Goal: Task Accomplishment & Management: Manage account settings

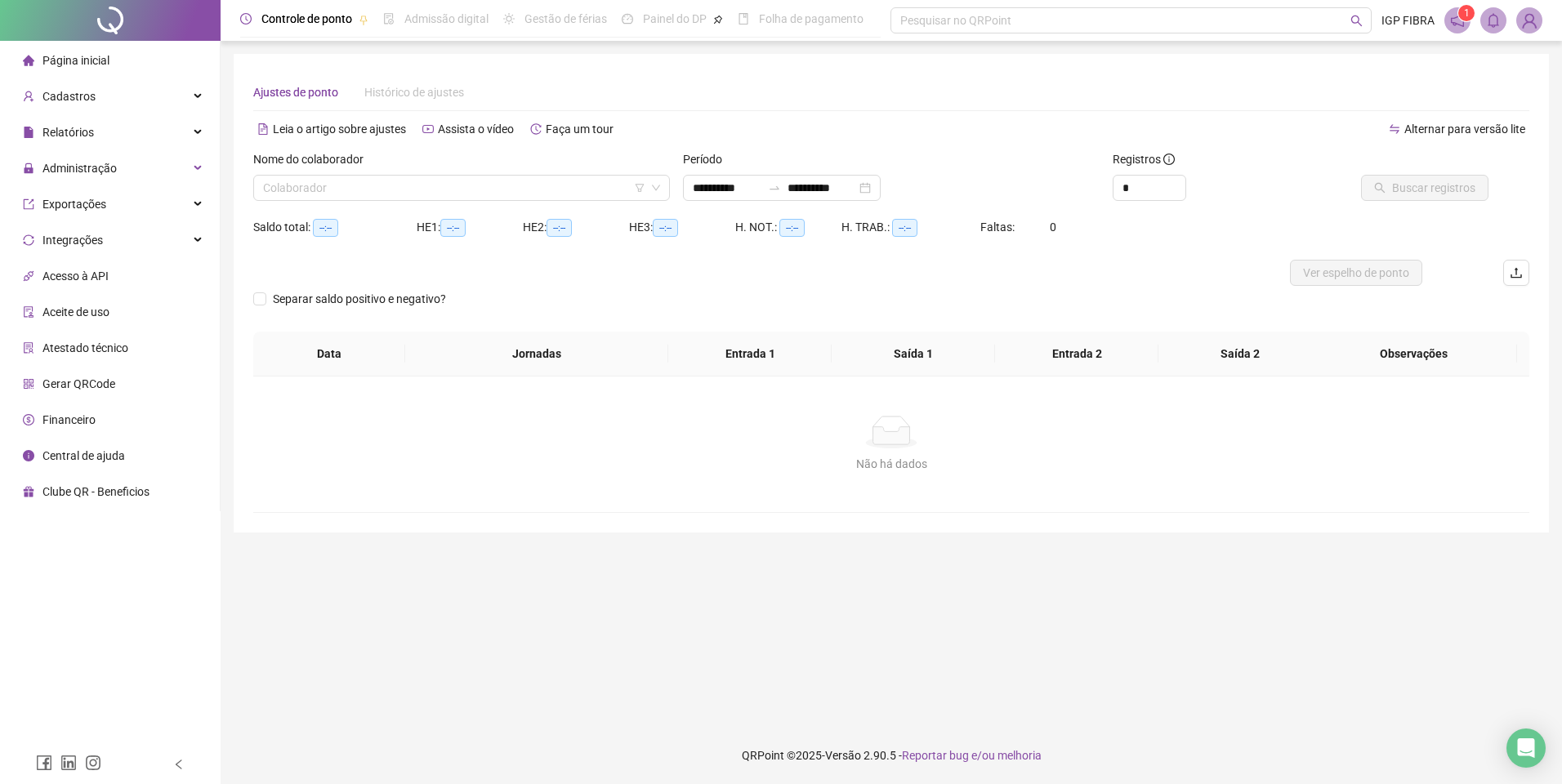
type input "**********"
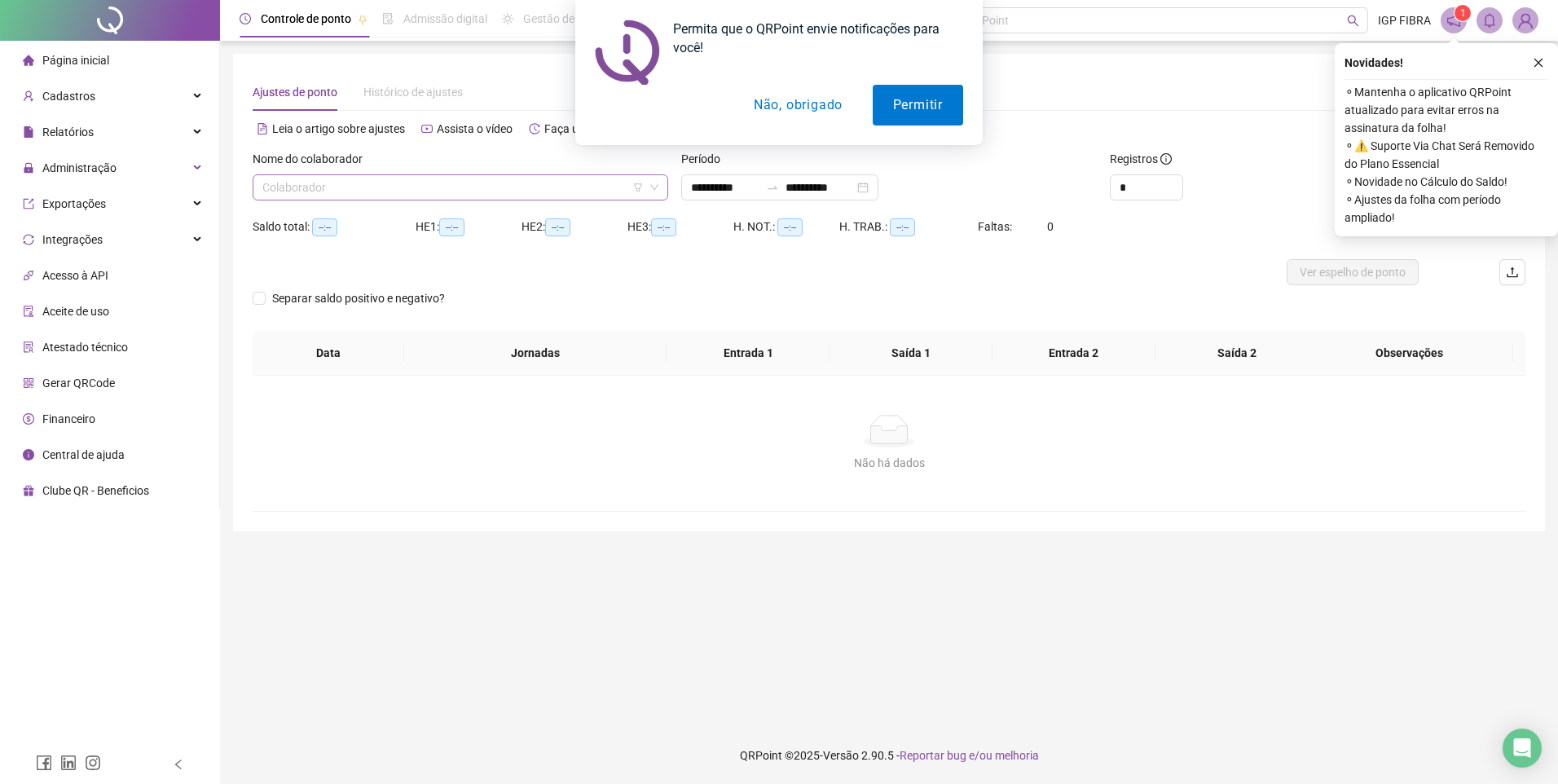
click at [505, 180] on input "search" at bounding box center [453, 187] width 381 height 24
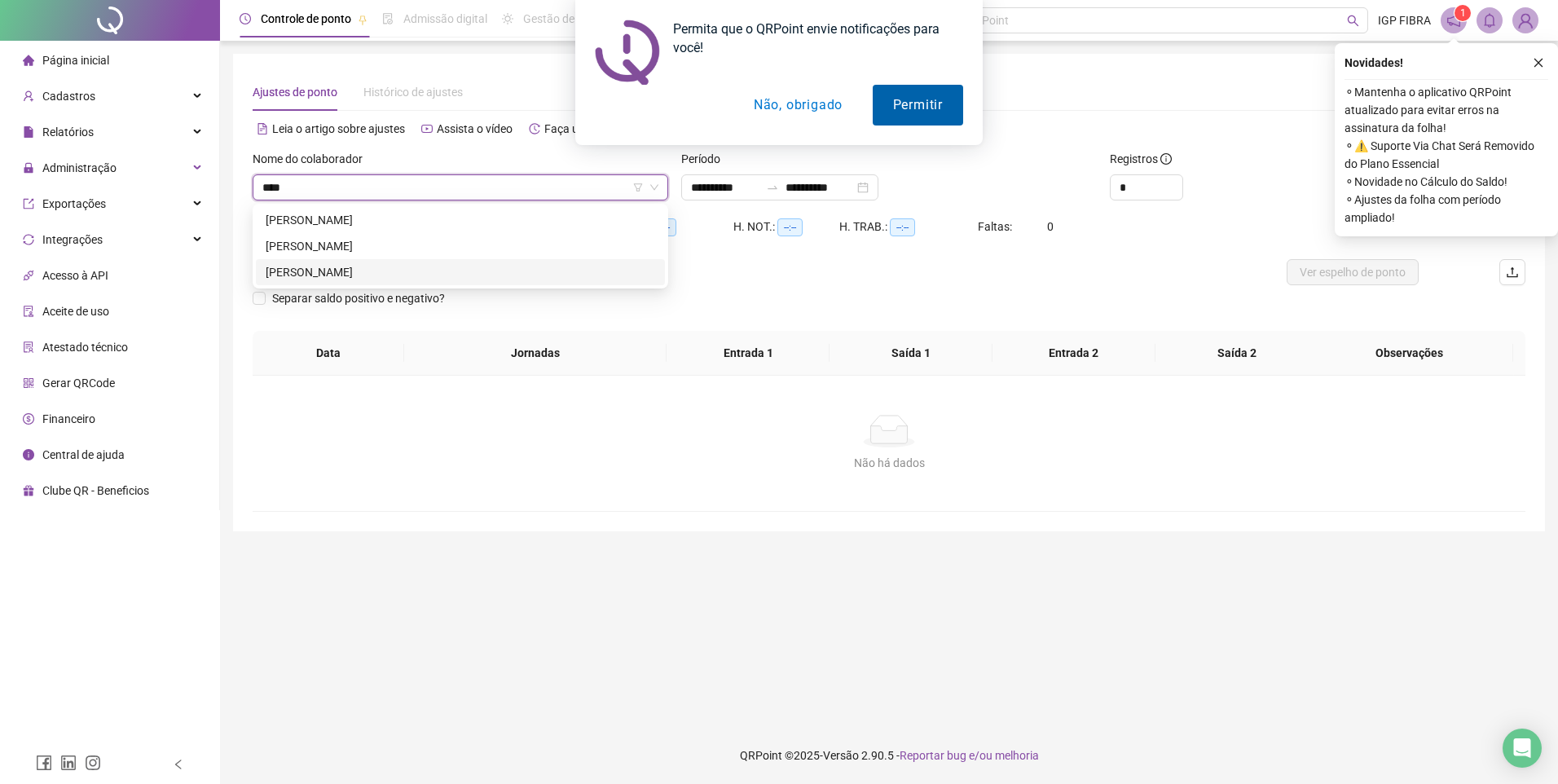
type input "****"
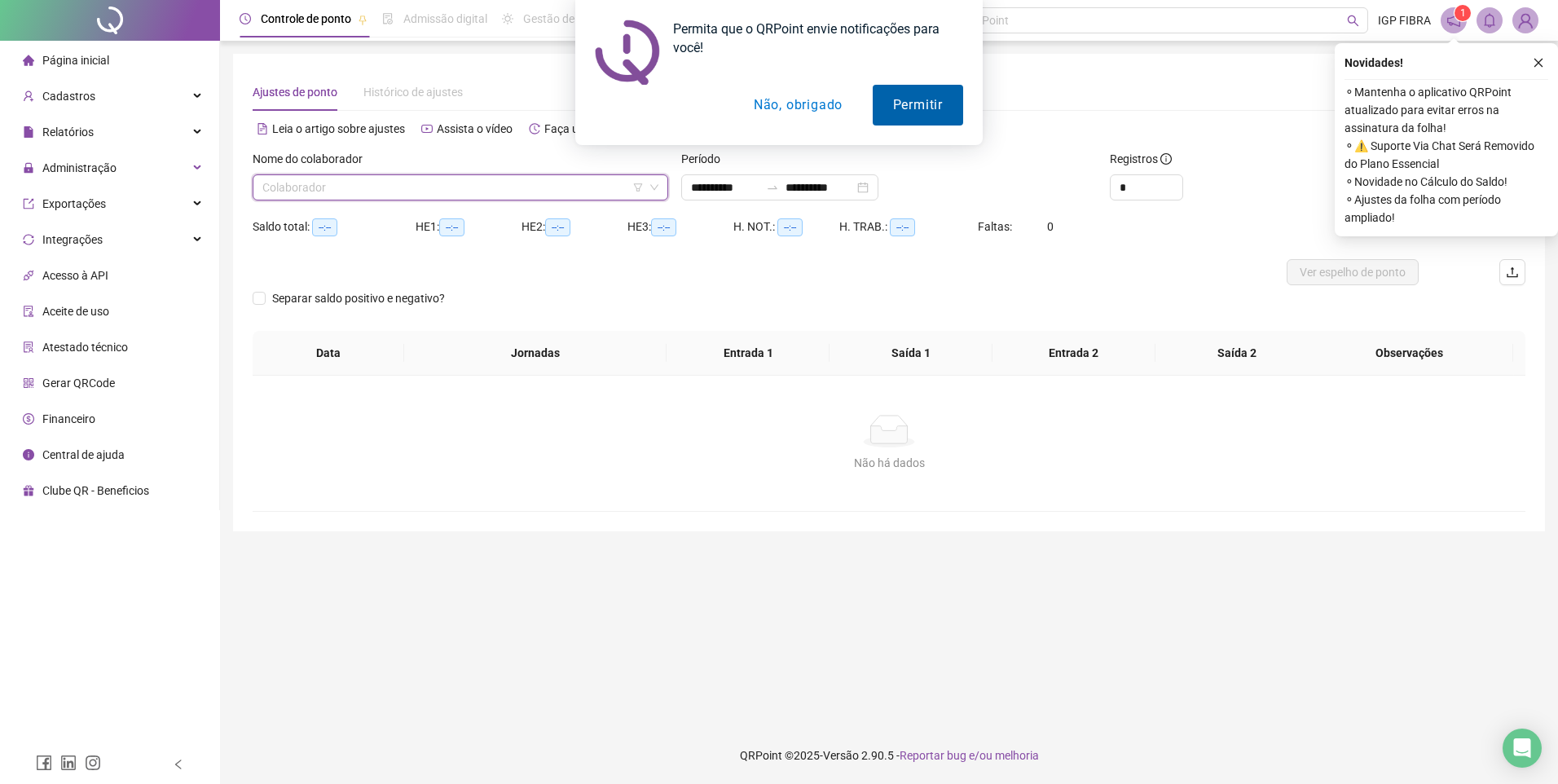
click at [916, 106] on button "Permitir" at bounding box center [917, 105] width 90 height 41
